Goal: Information Seeking & Learning: Find specific fact

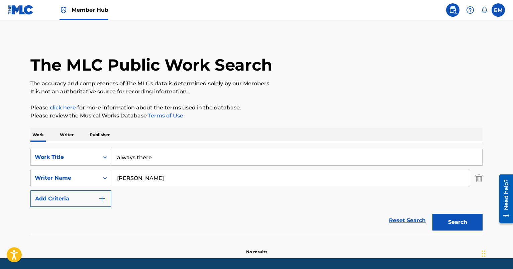
click at [165, 118] on link "Terms of Use" at bounding box center [165, 115] width 36 height 6
click at [165, 155] on input "always there" at bounding box center [296, 157] width 371 height 16
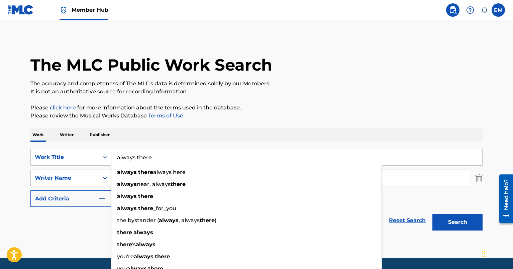
click at [165, 155] on input "always there" at bounding box center [296, 157] width 371 height 16
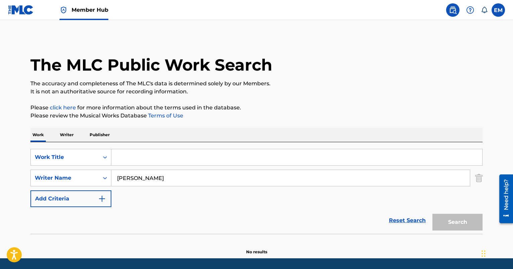
click at [161, 178] on input "Liyah Katana" at bounding box center [290, 178] width 359 height 16
click at [144, 161] on input "Search Form" at bounding box center [296, 157] width 371 height 16
click at [130, 202] on div "SearchWithCriteria494cfc8f-1df5-415e-a201-2a5d09fd4336 Work Title SearchWithCri…" at bounding box center [256, 178] width 452 height 58
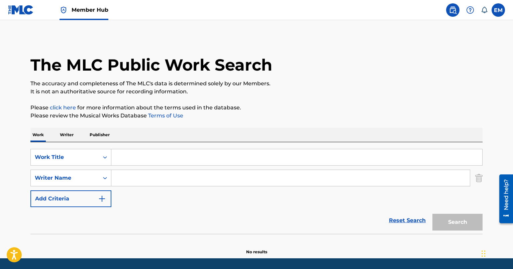
click at [144, 154] on input "Search Form" at bounding box center [296, 157] width 371 height 16
paste input "Social Suicide"
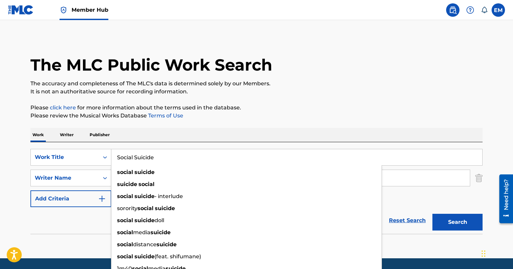
type input "Social Suicide"
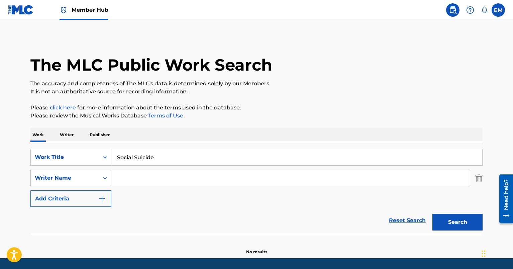
click at [137, 176] on input "Search Form" at bounding box center [290, 178] width 359 height 16
type input "p"
type input "orr"
click at [433, 214] on button "Search" at bounding box center [458, 222] width 50 height 17
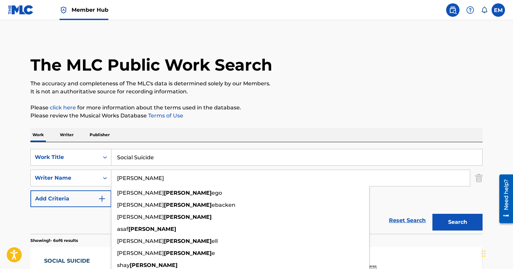
click at [82, 217] on div "Reset Search Search" at bounding box center [256, 220] width 452 height 27
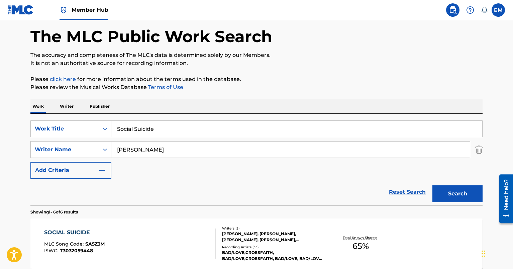
scroll to position [67, 0]
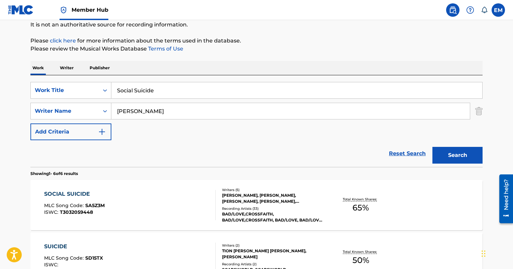
click at [80, 190] on div "SOCIAL SUICIDE" at bounding box center [74, 194] width 61 height 8
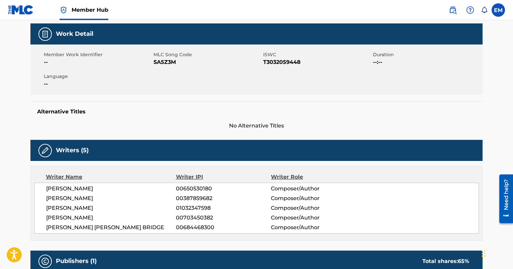
scroll to position [33, 0]
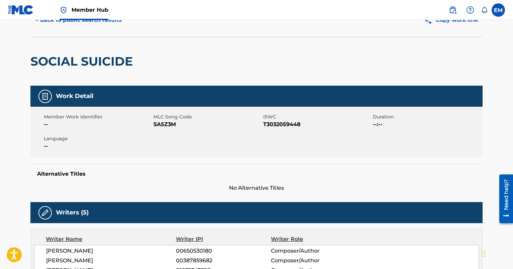
click at [157, 126] on span "SA5Z3M" at bounding box center [208, 124] width 108 height 8
copy span "SA5Z3M"
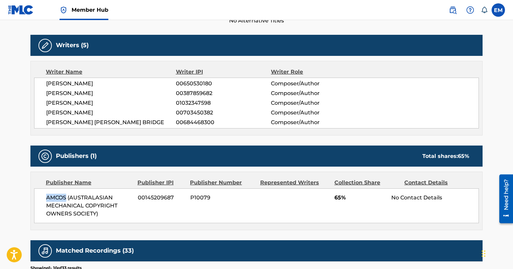
drag, startPoint x: 67, startPoint y: 197, endPoint x: 39, endPoint y: 198, distance: 27.1
click at [39, 198] on div "AMCOS (AUSTRALASIAN MECHANICAL COPYRIGHT OWNERS SOCIETY) 00145209687 P10079 65%…" at bounding box center [256, 205] width 445 height 35
copy span "AMCOS"
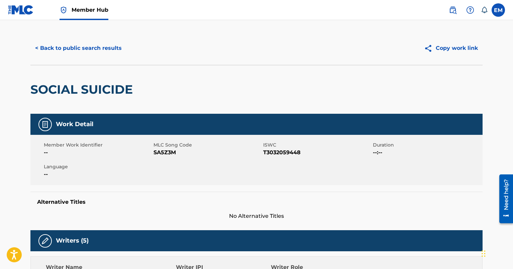
scroll to position [0, 0]
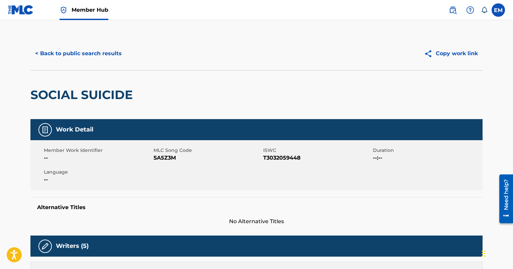
click at [169, 154] on span "MLC Song Code" at bounding box center [208, 150] width 108 height 7
click at [166, 157] on span "SA5Z3M" at bounding box center [208, 158] width 108 height 8
copy span "SA5Z3M"
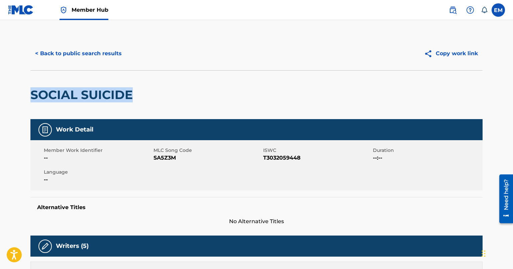
drag, startPoint x: 150, startPoint y: 101, endPoint x: 25, endPoint y: 88, distance: 124.8
copy h2 "SOCIAL SUICIDE"
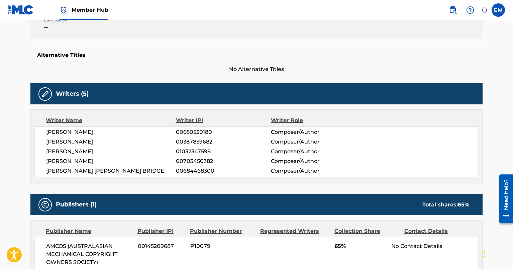
scroll to position [201, 0]
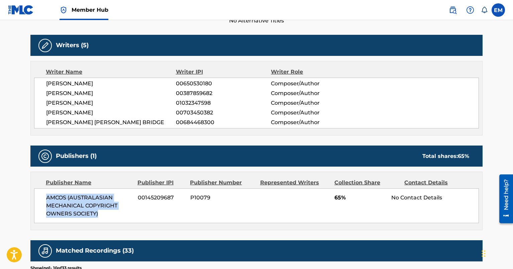
drag, startPoint x: 98, startPoint y: 209, endPoint x: 34, endPoint y: 190, distance: 66.9
click at [34, 190] on div "AMCOS (AUSTRALASIAN MECHANICAL COPYRIGHT OWNERS SOCIETY) 00145209687 P10079 65%…" at bounding box center [256, 205] width 445 height 35
copy span "AMCOS (AUSTRALASIAN MECHANICAL COPYRIGHT OWNERS SOCIETY)"
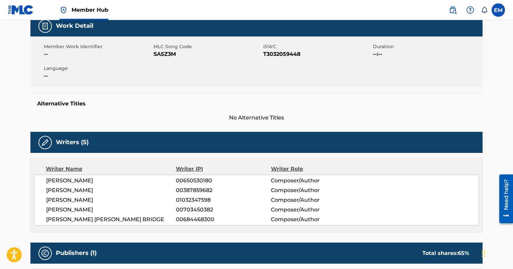
scroll to position [167, 0]
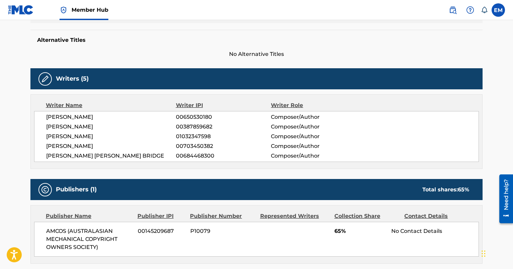
click at [75, 133] on span "ZAC NOBLE" at bounding box center [111, 136] width 130 height 8
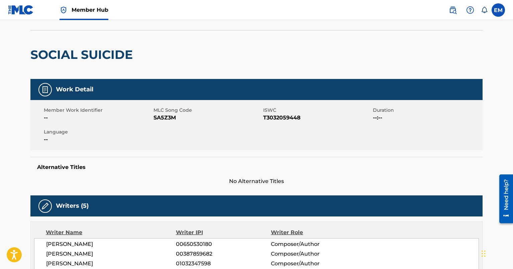
scroll to position [0, 0]
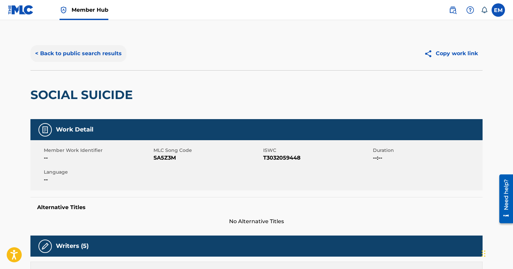
click at [74, 53] on button "< Back to public search results" at bounding box center [78, 53] width 96 height 17
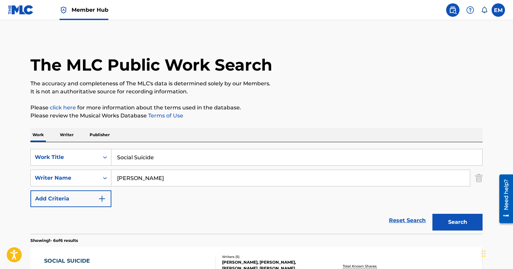
scroll to position [67, 0]
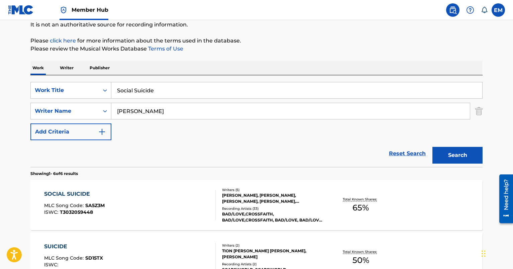
click at [145, 92] on input "Social Suicide" at bounding box center [296, 90] width 371 height 16
click at [64, 92] on div "Work Title" at bounding box center [65, 90] width 60 height 8
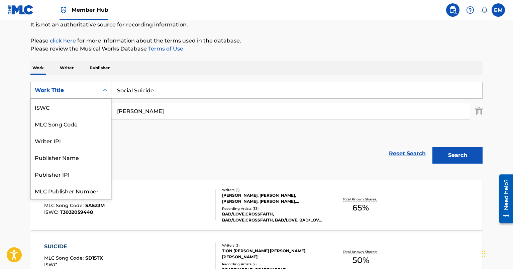
scroll to position [17, 0]
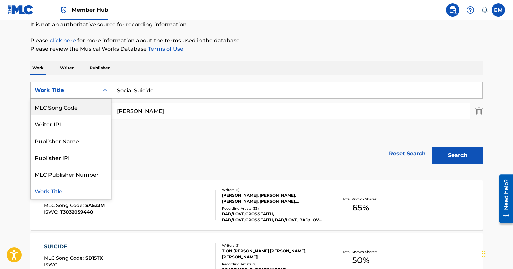
drag, startPoint x: 63, startPoint y: 107, endPoint x: 87, endPoint y: 101, distance: 24.6
click at [64, 107] on div "MLC Song Code" at bounding box center [71, 107] width 80 height 17
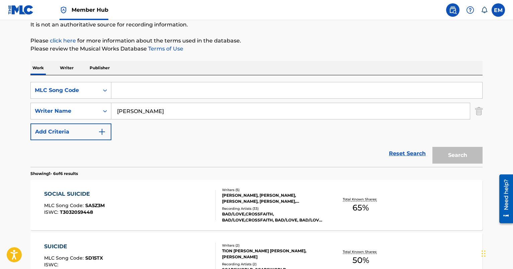
click at [140, 108] on input "orr" at bounding box center [290, 111] width 359 height 16
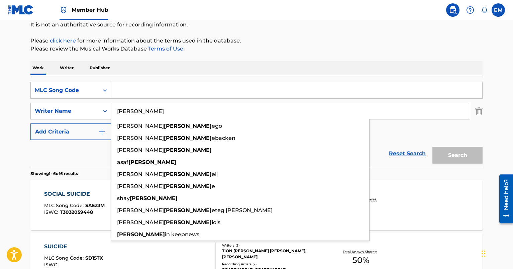
click at [140, 108] on input "orr" at bounding box center [290, 111] width 359 height 16
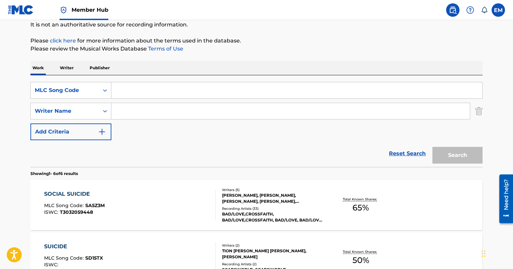
click at [202, 95] on input "Search Form" at bounding box center [296, 90] width 371 height 16
paste input "WD1HTU"
type input "WD1HTU"
click at [466, 154] on button "Search" at bounding box center [458, 155] width 50 height 17
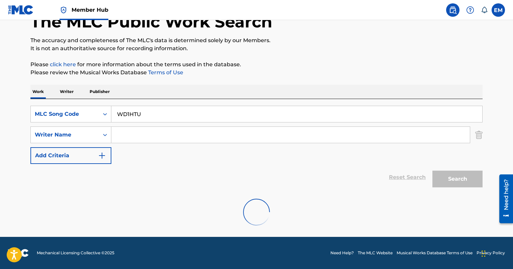
scroll to position [67, 0]
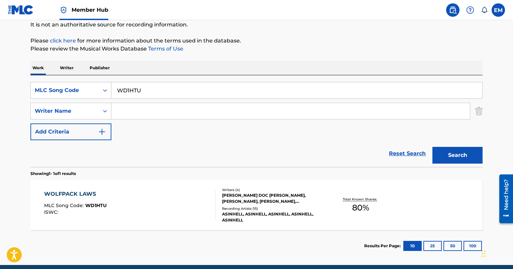
click at [150, 200] on div "WOLFPACK LAWS MLC Song Code : WD1HTU ISWC :" at bounding box center [130, 205] width 172 height 30
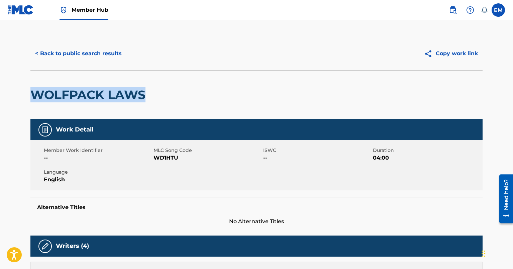
drag, startPoint x: 11, startPoint y: 90, endPoint x: -24, endPoint y: 91, distance: 35.5
click at [0, 91] on html "Accessibility Screen-Reader Guide, Feedback, and Issue Reporting | New window 0…" at bounding box center [256, 134] width 513 height 269
copy h2 "WOLFPACK LAWS"
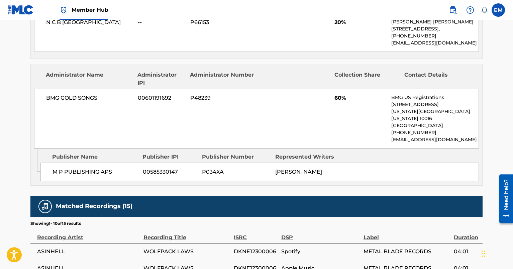
scroll to position [368, 0]
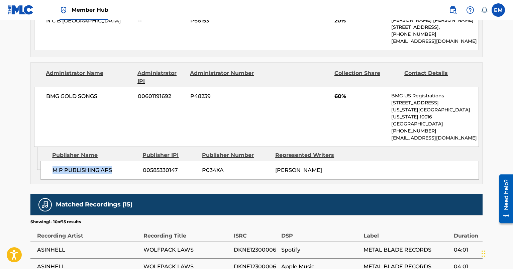
drag, startPoint x: 122, startPoint y: 162, endPoint x: 47, endPoint y: 160, distance: 75.3
click at [47, 161] on div "M P PUBLISHING APS 00585330147 P034XA MICHAEL POULSEN" at bounding box center [259, 170] width 439 height 19
copy span "M P PUBLISHING APS"
drag, startPoint x: 97, startPoint y: 96, endPoint x: 45, endPoint y: 96, distance: 51.2
click at [45, 96] on div "BMG GOLD SONGS 00601191692 P48239 60% BMG US Registrations 1 Park Ave, New York…" at bounding box center [256, 117] width 445 height 60
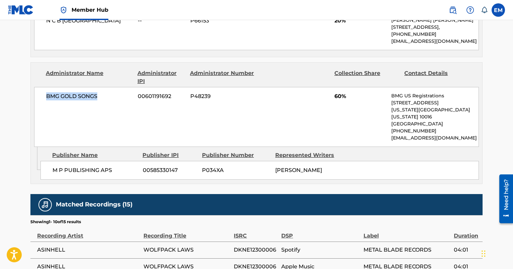
copy span "BMG GOLD SONGS"
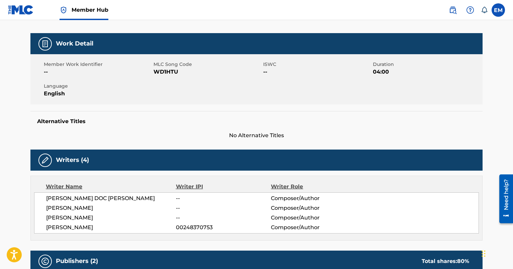
scroll to position [0, 0]
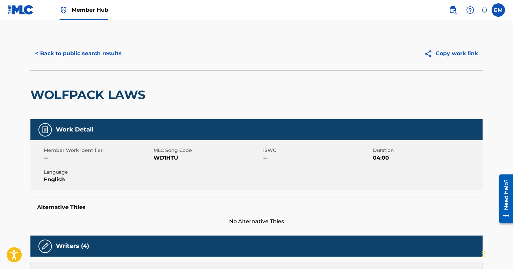
click at [165, 157] on span "WD1HTU" at bounding box center [208, 158] width 108 height 8
copy span "WD1HTU"
click at [103, 49] on button "< Back to public search results" at bounding box center [78, 53] width 96 height 17
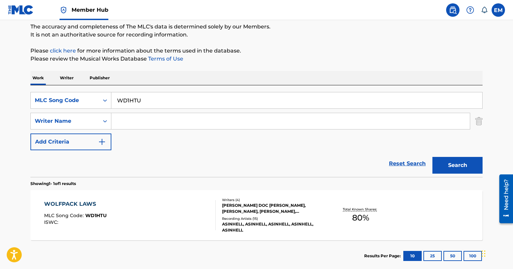
click at [170, 100] on input "WD1HTU" at bounding box center [296, 100] width 371 height 16
paste input "IH06I6"
type input "IH06I6"
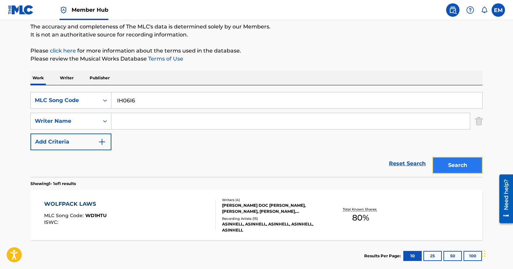
click at [464, 162] on button "Search" at bounding box center [458, 165] width 50 height 17
click at [130, 200] on div "IMPII HORA MLC Song Code : IH06I6 ISWC : Writers ( 4 ) FRANK DOC ALBERS, MARC G…" at bounding box center [256, 215] width 452 height 50
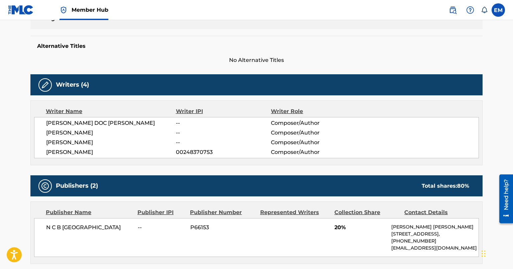
scroll to position [67, 0]
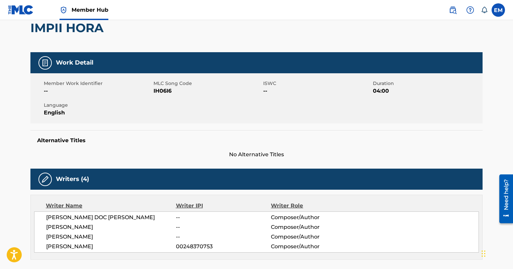
click at [161, 91] on span "IH06I6" at bounding box center [208, 91] width 108 height 8
click at [73, 27] on h2 "IMPII HORA" at bounding box center [68, 27] width 77 height 15
click at [73, 26] on h2 "IMPII HORA" at bounding box center [68, 27] width 77 height 15
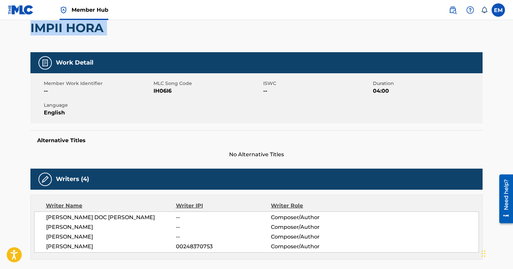
copy div "IMPII HORA"
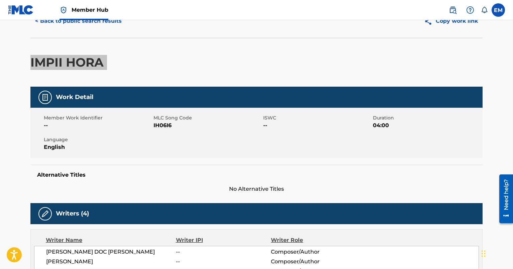
scroll to position [0, 0]
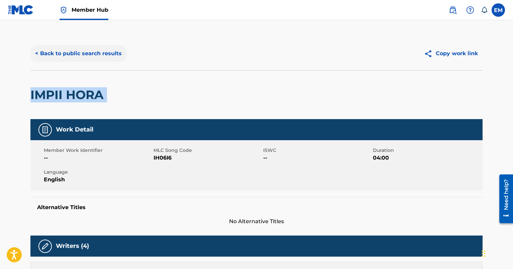
click at [81, 58] on button "< Back to public search results" at bounding box center [78, 53] width 96 height 17
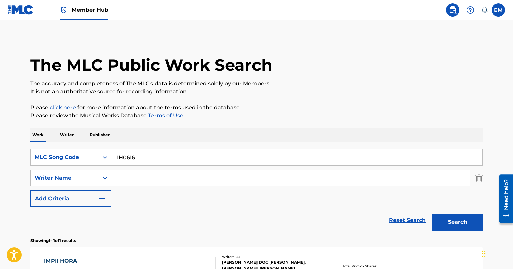
scroll to position [57, 0]
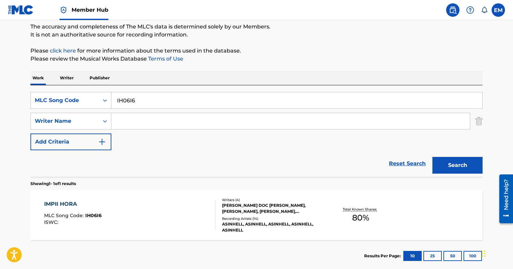
click at [147, 96] on input "IH06I6" at bounding box center [296, 100] width 371 height 16
paste input "TB5R1L"
type input "TB5R1L"
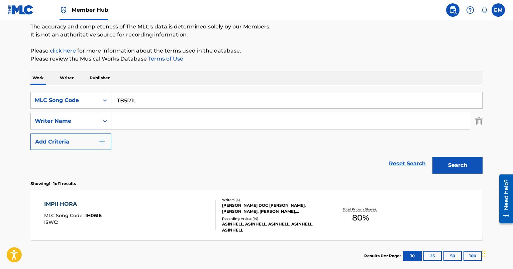
click at [433, 157] on button "Search" at bounding box center [458, 165] width 50 height 17
click at [97, 208] on div "TROPHIES" at bounding box center [73, 204] width 58 height 8
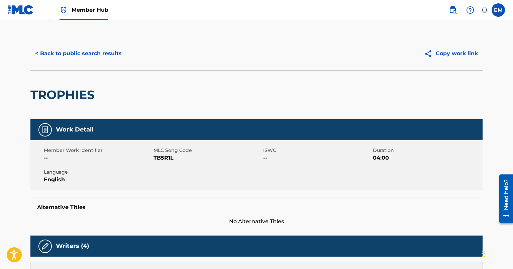
click at [81, 95] on h2 "TROPHIES" at bounding box center [64, 94] width 68 height 15
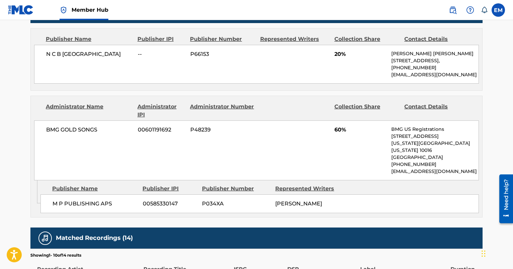
scroll to position [201, 0]
